Goal: Task Accomplishment & Management: Manage account settings

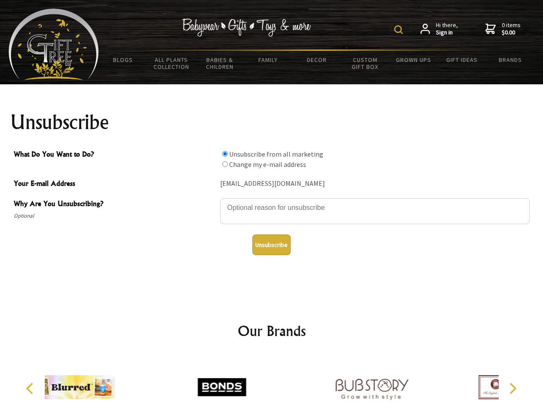
click at [400, 30] on img at bounding box center [398, 29] width 9 height 9
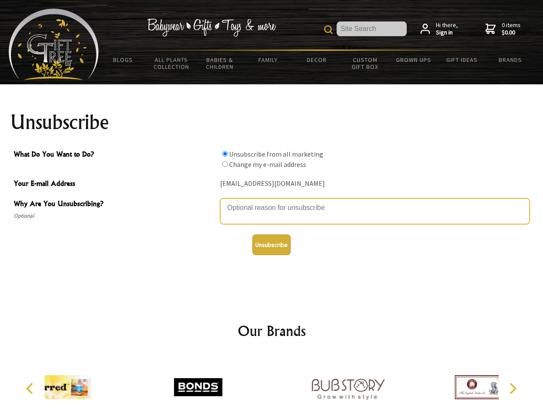
click at [272, 201] on textarea "Why Are You Unsubscribing?" at bounding box center [375, 211] width 310 height 26
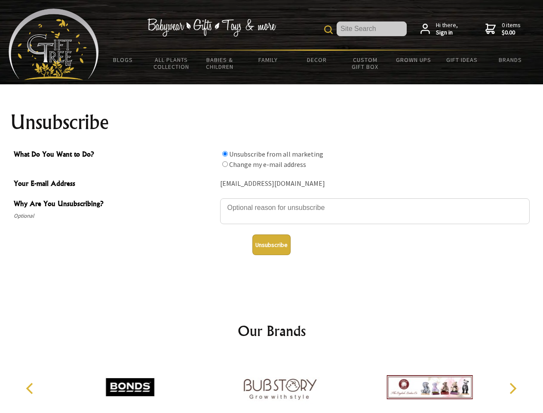
click at [225, 154] on input "What Do You Want to Do?" at bounding box center [225, 154] width 6 height 6
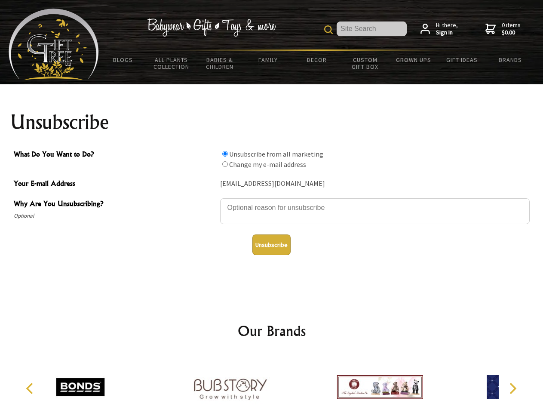
click at [225, 164] on input "What Do You Want to Do?" at bounding box center [225, 164] width 6 height 6
radio input "true"
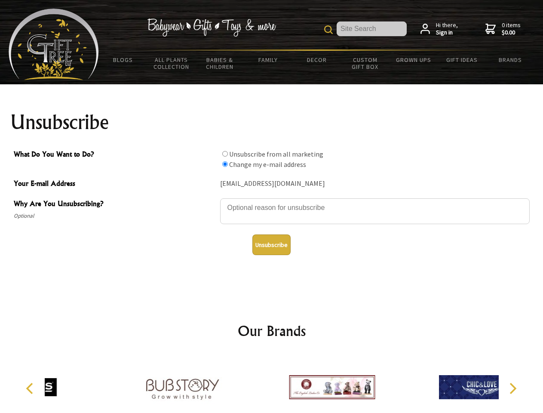
click at [271, 245] on button "Unsubscribe" at bounding box center [271, 244] width 38 height 21
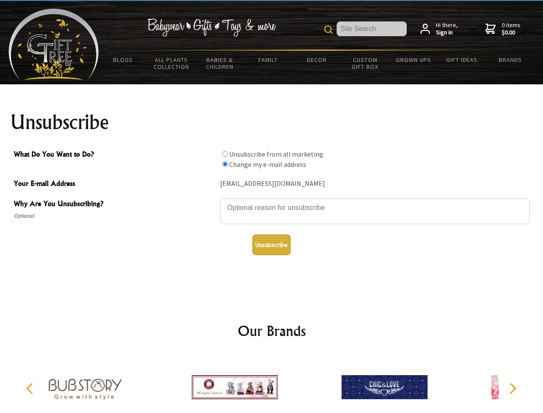
click at [272, 384] on img at bounding box center [235, 387] width 86 height 65
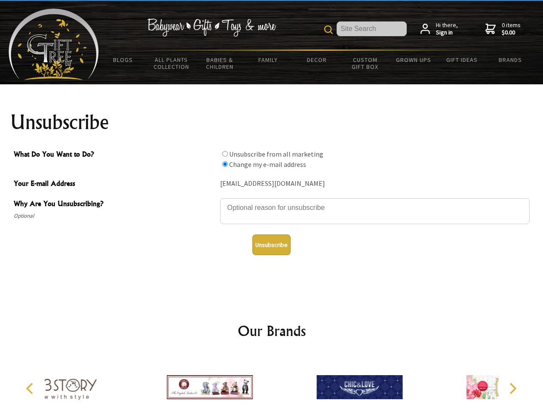
click at [31, 388] on icon "Previous" at bounding box center [30, 388] width 11 height 11
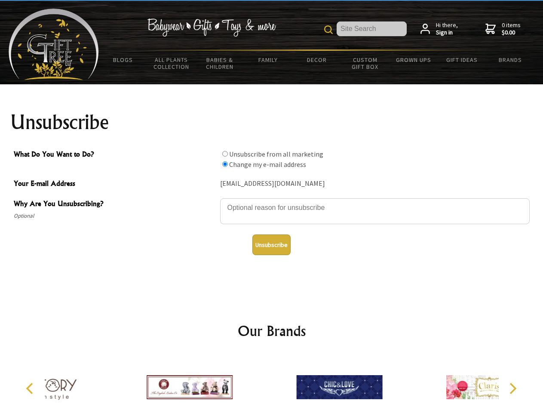
click at [513, 388] on icon "Next" at bounding box center [512, 388] width 11 height 11
